Goal: Task Accomplishment & Management: Use online tool/utility

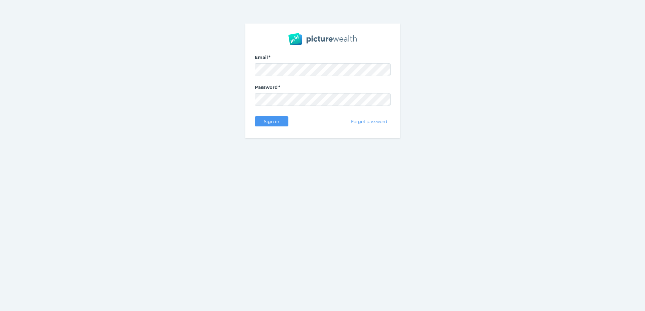
click at [0, 311] on nordpass-portal at bounding box center [0, 311] width 0 height 0
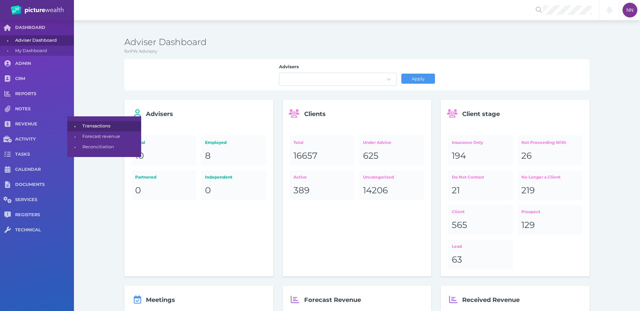
click at [110, 125] on span "Transactions" at bounding box center [110, 126] width 56 height 10
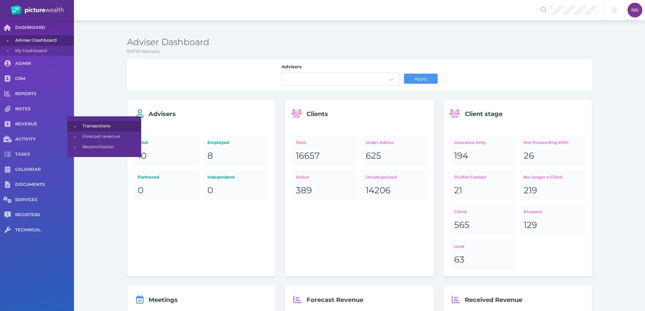
select select "25"
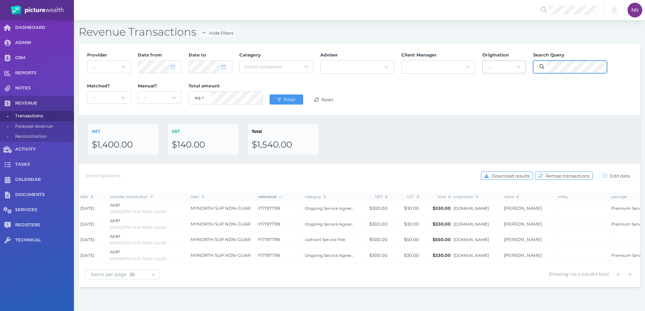
click at [501, 66] on div "Provider - Acuity Fee Revenue Acuity Trustee Advocate Private Wealth Pty Ltd AI…" at bounding box center [359, 79] width 552 height 62
click at [176, 69] on span at bounding box center [176, 67] width 10 height 6
select select "5"
select select "2024"
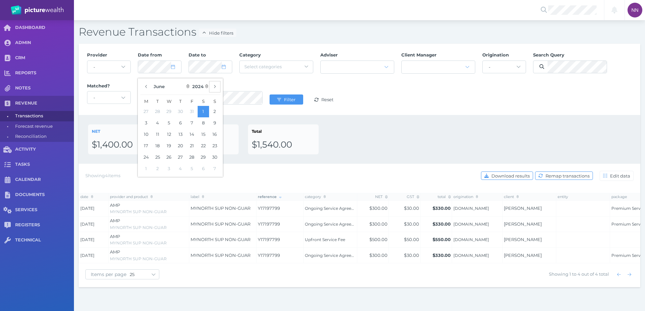
click at [215, 91] on button "button" at bounding box center [214, 86] width 11 height 11
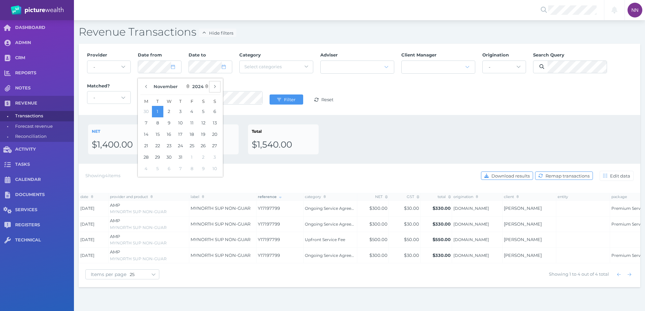
click at [215, 91] on button "button" at bounding box center [214, 86] width 11 height 11
select select "0"
select select "2025"
click at [213, 134] on button "19" at bounding box center [214, 134] width 11 height 11
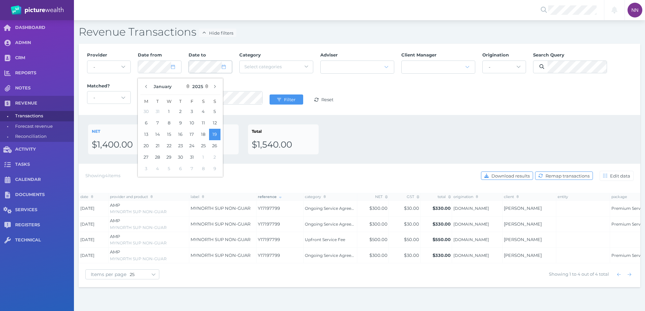
click at [226, 70] on span at bounding box center [227, 67] width 10 height 6
select select "7"
select select "2025"
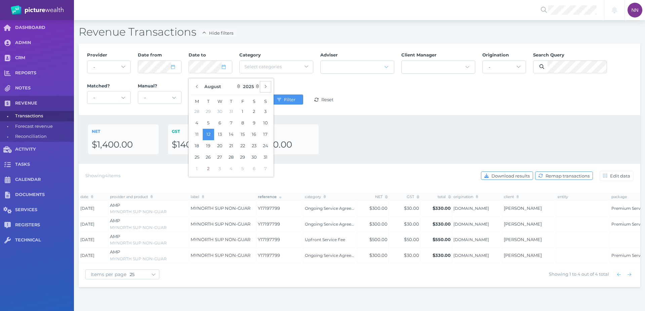
click at [268, 88] on button "button" at bounding box center [265, 86] width 11 height 11
select select "8"
click at [207, 112] on button "2" at bounding box center [208, 111] width 11 height 11
click at [309, 86] on div "Provider - Acuity Fee Revenue Acuity Trustee Advocate Private Wealth Pty Ltd AI…" at bounding box center [359, 79] width 552 height 62
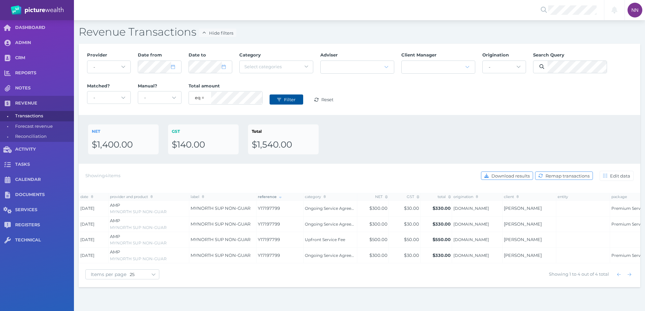
click at [285, 101] on span "Filter" at bounding box center [291, 99] width 16 height 5
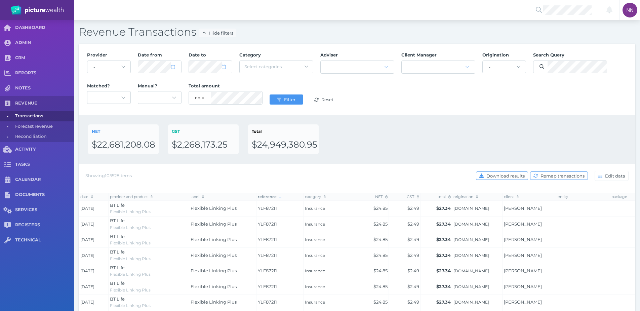
click at [501, 138] on div "NET $22,681,208.08 GST $2,268,173.25 Total $24,949,380.95" at bounding box center [357, 139] width 538 height 30
click at [514, 175] on span "Download results" at bounding box center [506, 175] width 43 height 5
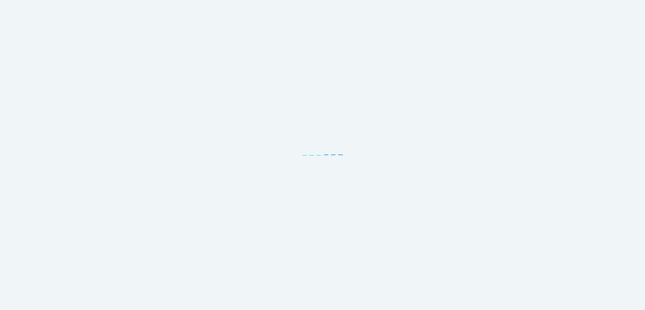
select select "25"
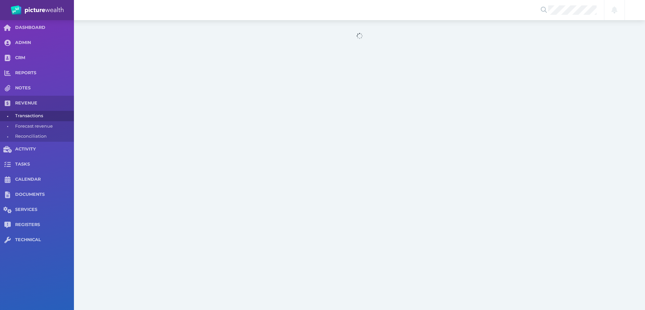
select select "25"
